Goal: Information Seeking & Learning: Check status

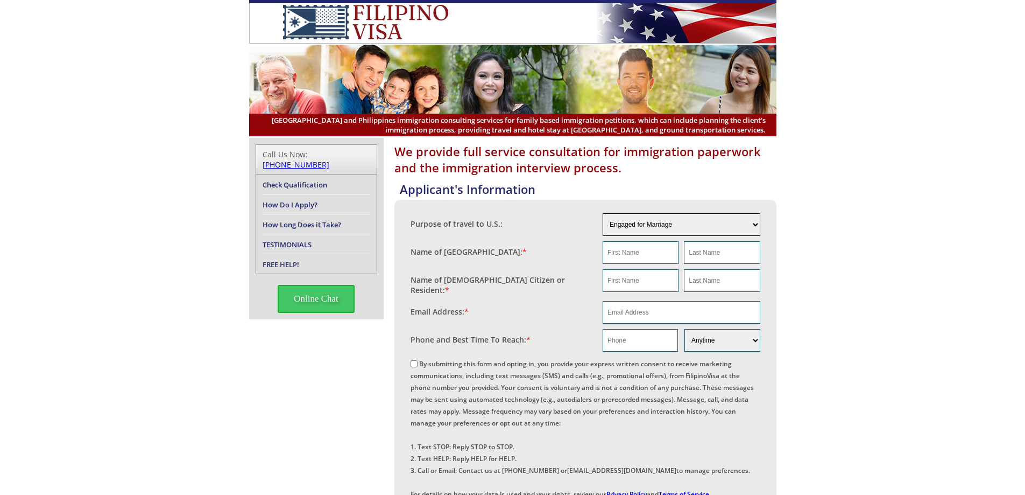
click at [690, 228] on select "Engaged for Marriage Already Married to [DEMOGRAPHIC_DATA] Citizen / Resident F…" at bounding box center [682, 224] width 158 height 23
click at [603, 213] on select "Engaged for Marriage Already Married to [DEMOGRAPHIC_DATA] Citizen / Resident F…" at bounding box center [682, 224] width 158 height 23
click at [666, 236] on fieldset "Purpose of travel to U.S.: Engaged for Marriage Already Married to [DEMOGRAPHIC…" at bounding box center [586, 224] width 350 height 28
click at [668, 230] on select "Engaged for Marriage Already Married to [DEMOGRAPHIC_DATA] Citizen / Resident F…" at bounding box center [682, 224] width 158 height 23
click at [603, 213] on select "Engaged for Marriage Already Married to [DEMOGRAPHIC_DATA] Citizen / Resident F…" at bounding box center [682, 224] width 158 height 23
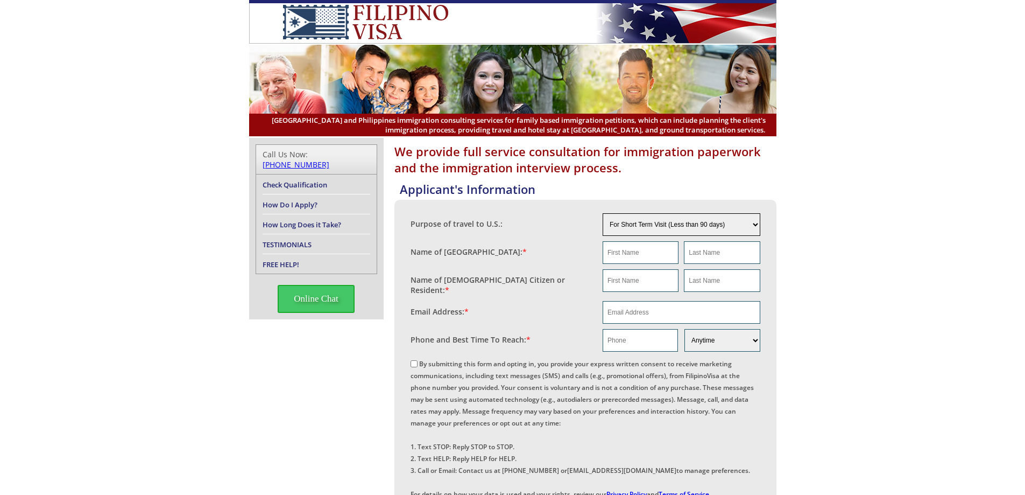
click at [707, 228] on select "Engaged for Marriage Already Married to [DEMOGRAPHIC_DATA] Citizen / Resident F…" at bounding box center [682, 224] width 158 height 23
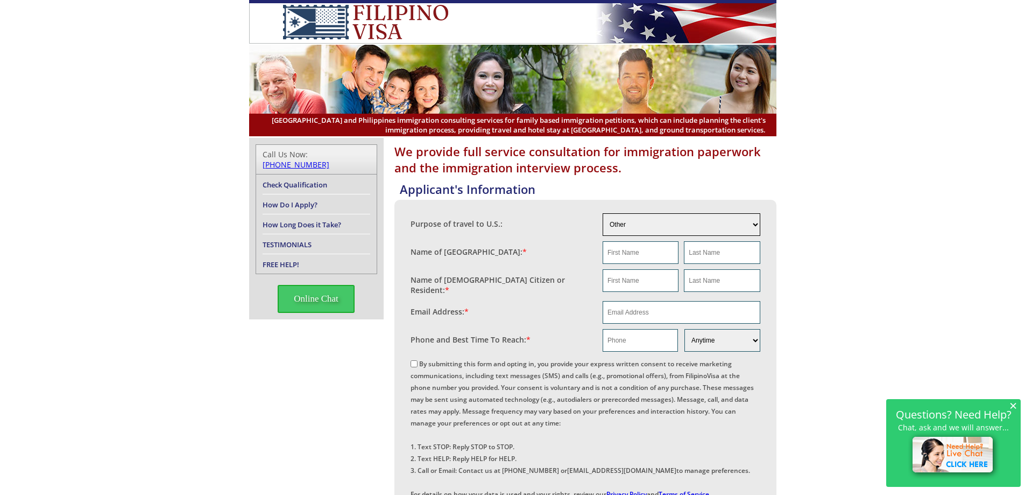
click at [603, 213] on select "Engaged for Marriage Already Married to [DEMOGRAPHIC_DATA] Citizen / Resident F…" at bounding box center [682, 224] width 158 height 23
click at [699, 231] on select "Engaged for Marriage Already Married to [DEMOGRAPHIC_DATA] Citizen / Resident F…" at bounding box center [682, 224] width 158 height 23
select select "6"
click at [603, 213] on select "Engaged for Marriage Already Married to [DEMOGRAPHIC_DATA] Citizen / Resident F…" at bounding box center [682, 224] width 158 height 23
click at [666, 223] on select "Engaged for Marriage Already Married to [DEMOGRAPHIC_DATA] Citizen / Resident F…" at bounding box center [682, 224] width 158 height 23
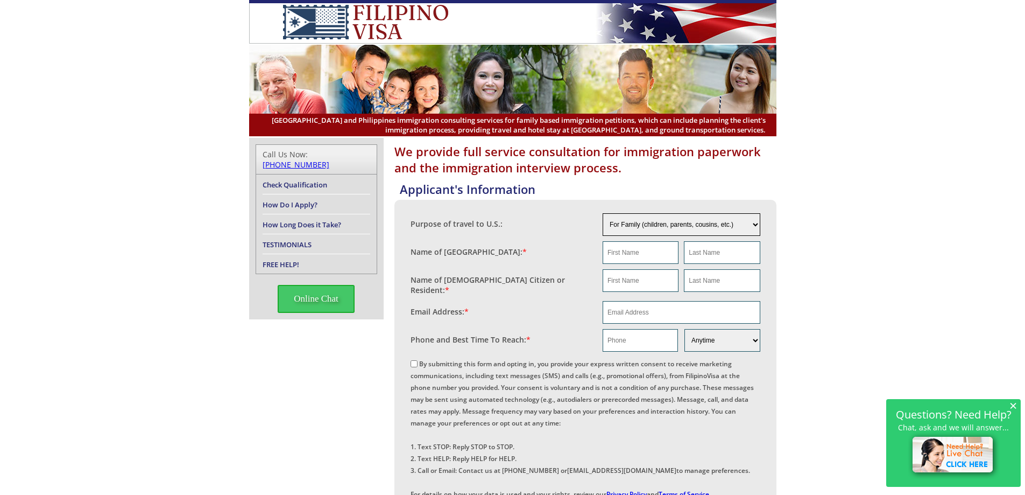
click at [603, 213] on select "Engaged for Marriage Already Married to [DEMOGRAPHIC_DATA] Citizen / Resident F…" at bounding box center [682, 224] width 158 height 23
click at [646, 258] on input "text" at bounding box center [641, 252] width 76 height 23
click at [641, 282] on input "text" at bounding box center [641, 280] width 76 height 23
click at [292, 180] on link "Check Qualification" at bounding box center [295, 185] width 65 height 10
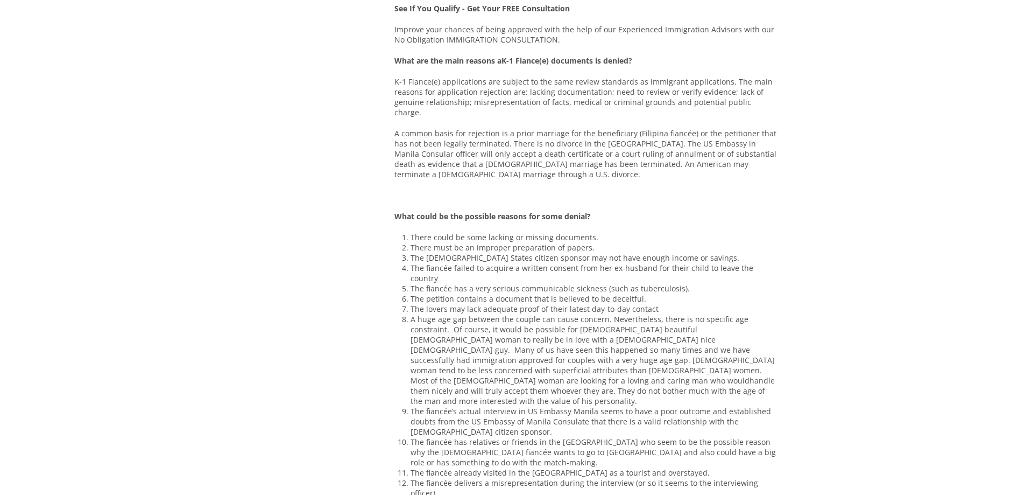
scroll to position [753, 0]
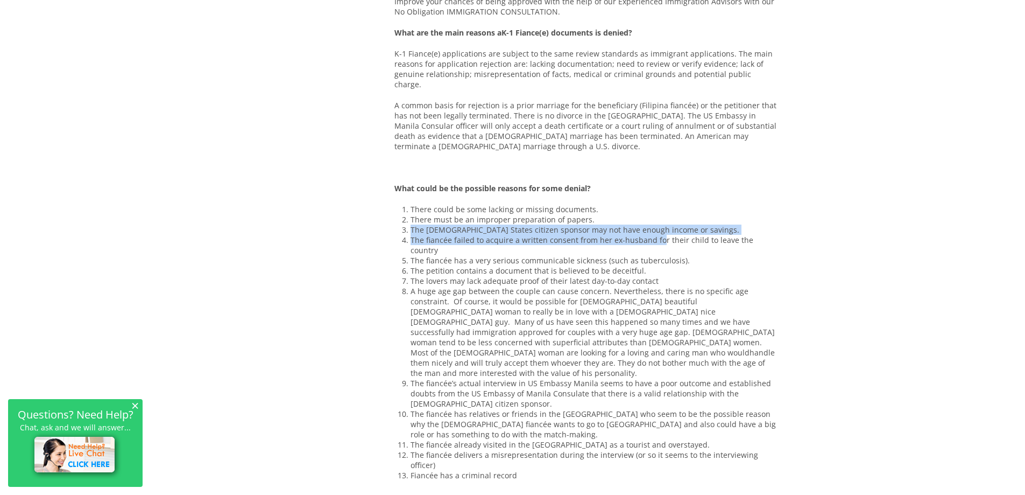
drag, startPoint x: 411, startPoint y: 242, endPoint x: 663, endPoint y: 251, distance: 252.5
click at [659, 251] on ol "There could be some lacking or missing documents. There must be an improper pre…" at bounding box center [594, 342] width 366 height 276
click at [691, 235] on li "The United States citizen sponsor may not have enough income or savings." at bounding box center [594, 229] width 366 height 10
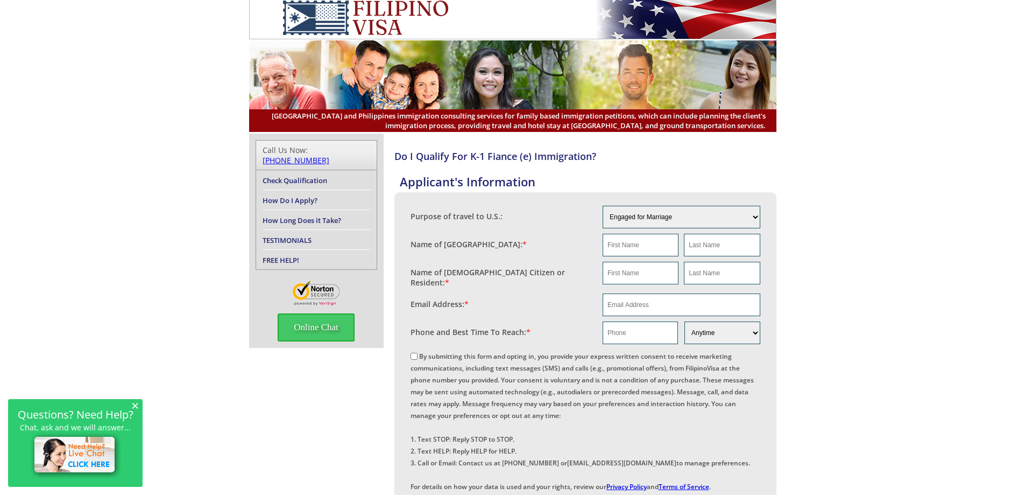
scroll to position [0, 0]
